Goal: Task Accomplishment & Management: Use online tool/utility

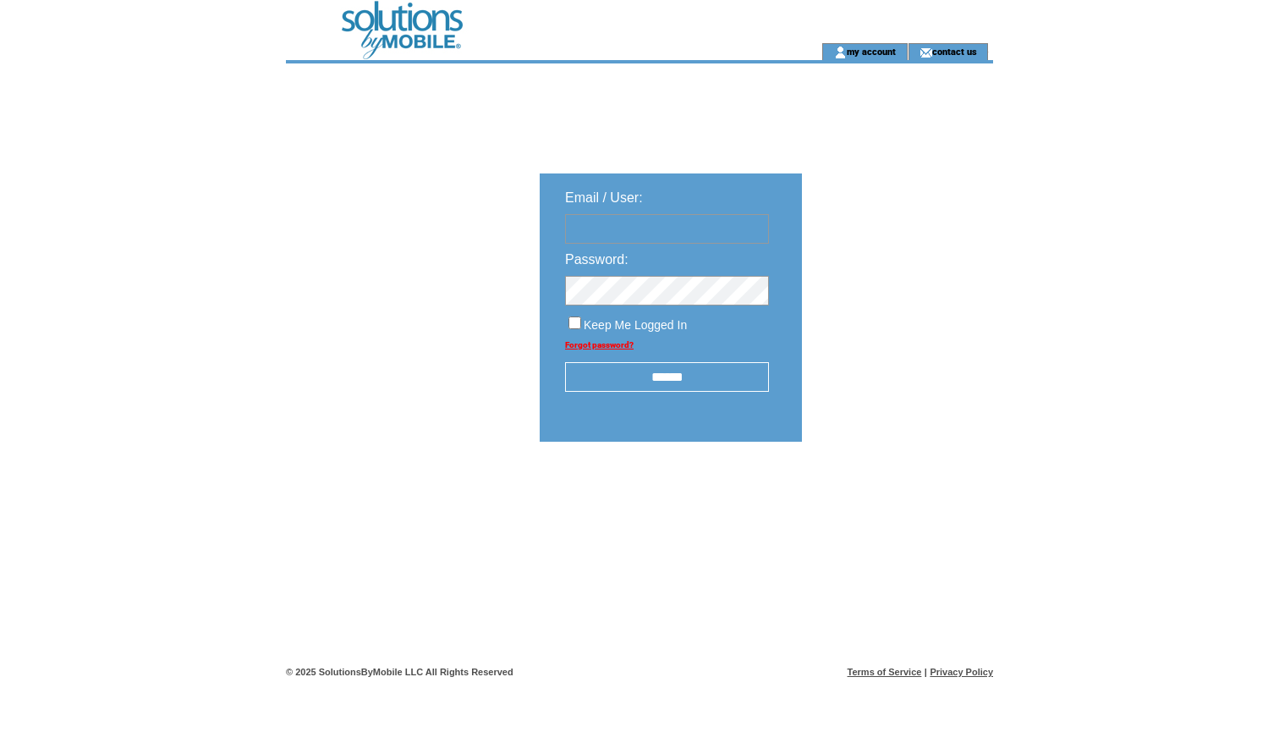
type input "**********"
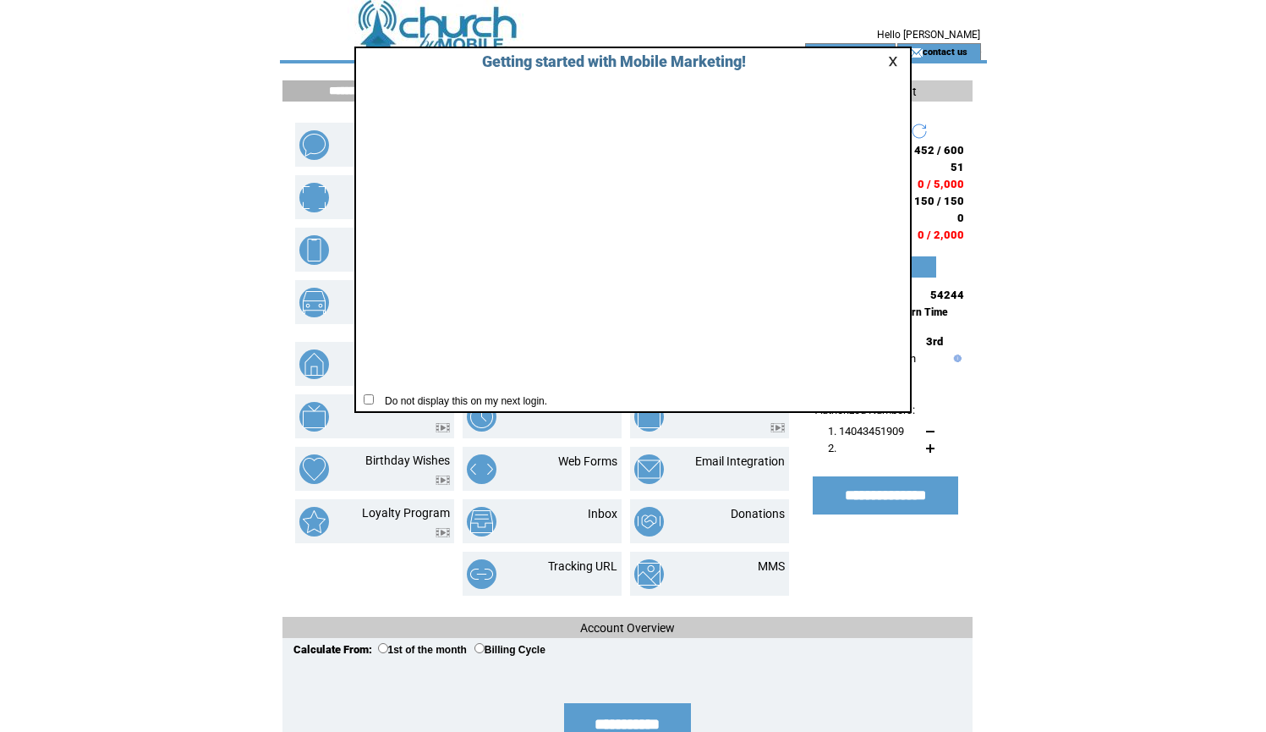
click at [891, 58] on link at bounding box center [895, 61] width 15 height 11
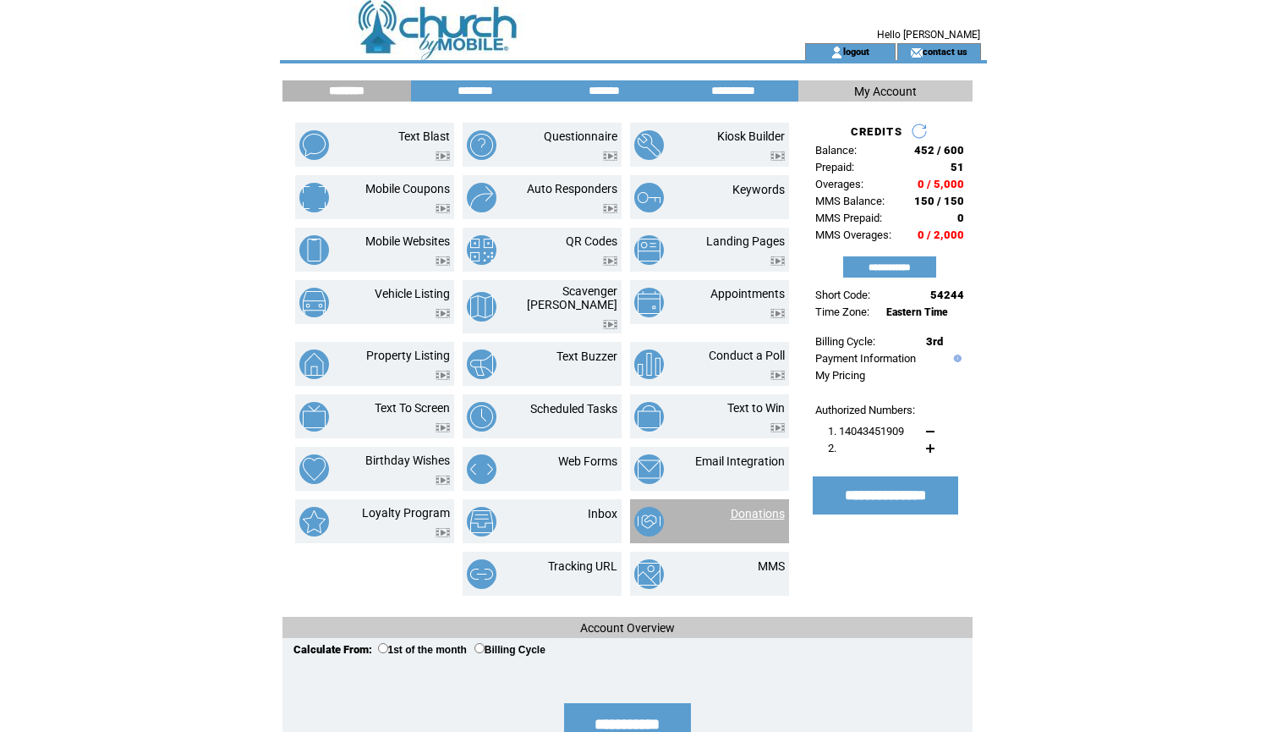
click at [757, 507] on link "Donations" at bounding box center [758, 514] width 54 height 14
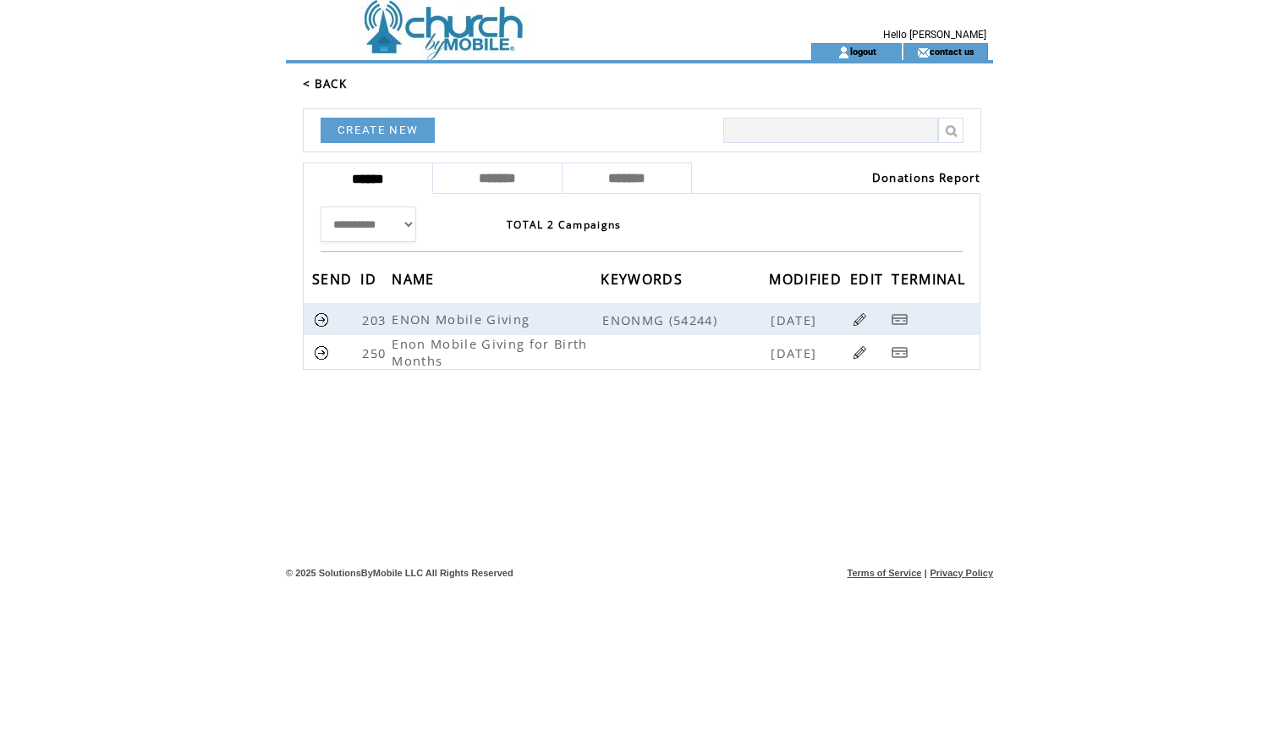
click at [327, 81] on link "< BACK" at bounding box center [325, 83] width 44 height 15
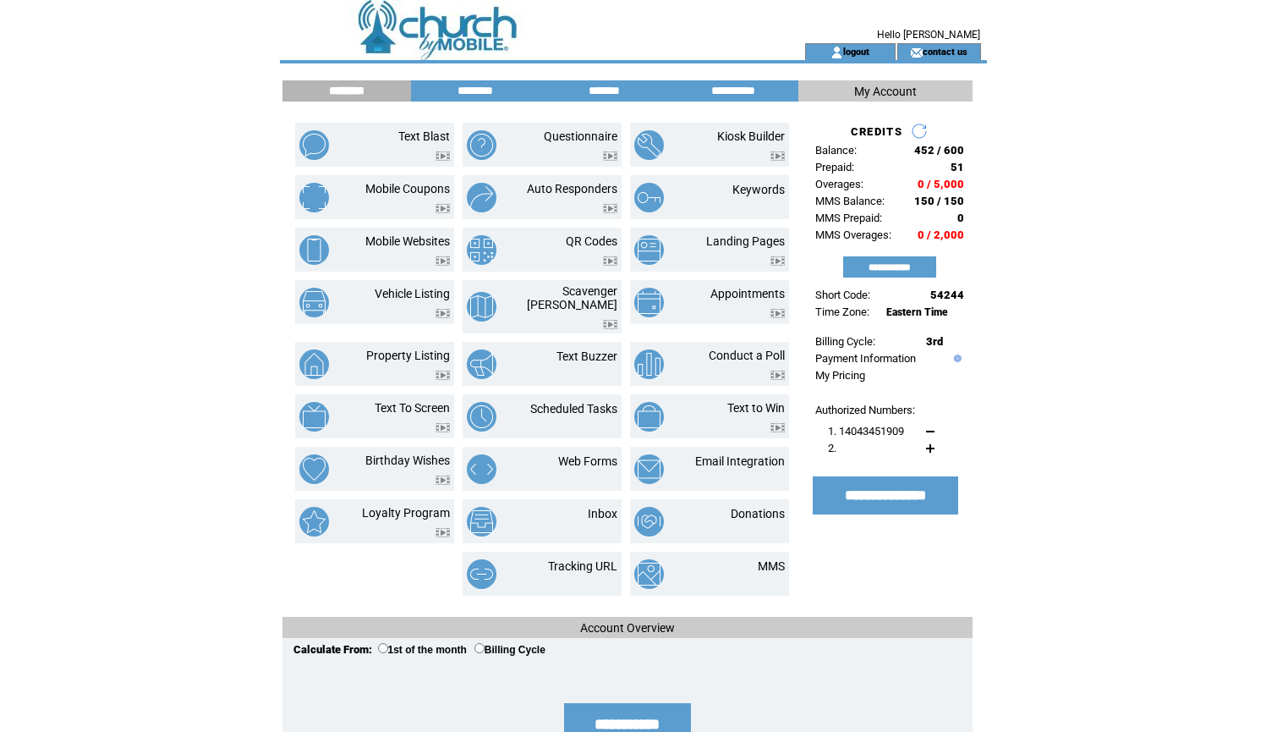
click at [869, 45] on td "logout" at bounding box center [850, 51] width 90 height 17
click at [859, 48] on link "logout" at bounding box center [856, 51] width 26 height 11
